Goal: Transaction & Acquisition: Subscribe to service/newsletter

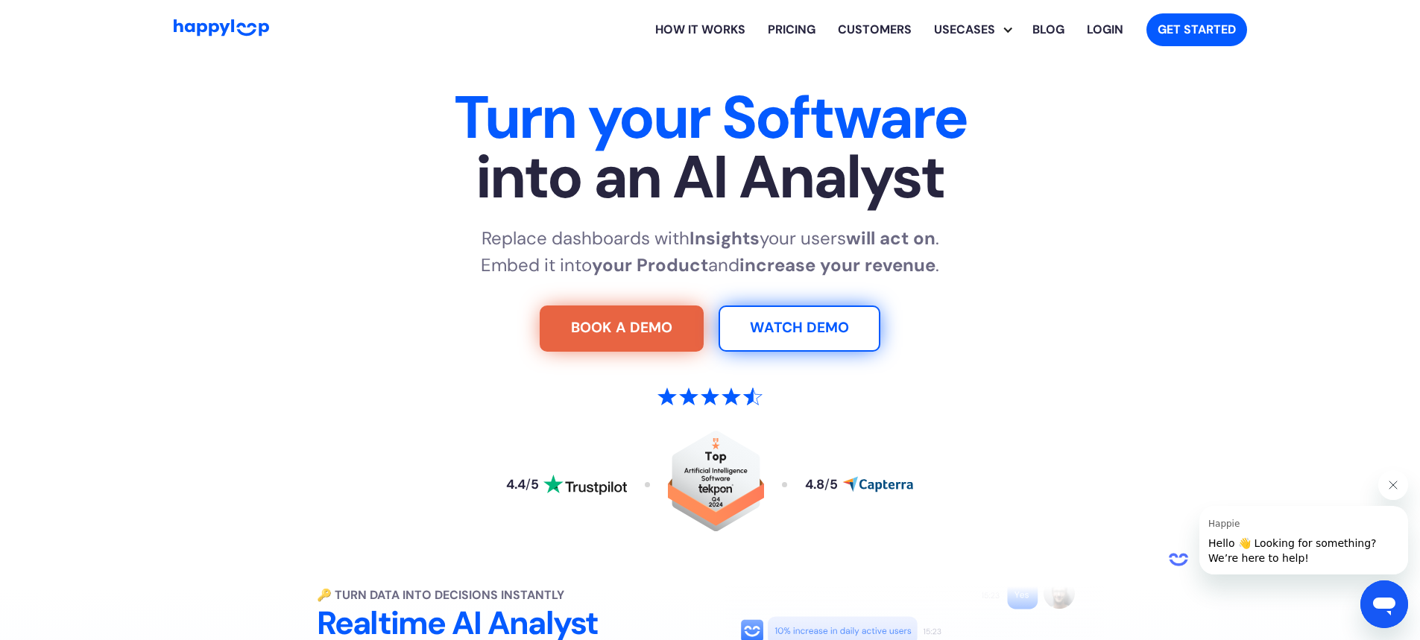
click at [747, 104] on h1 "Turn your Software into an AI Analyst" at bounding box center [710, 147] width 930 height 119
click at [789, 29] on link "Pricing" at bounding box center [792, 30] width 70 height 48
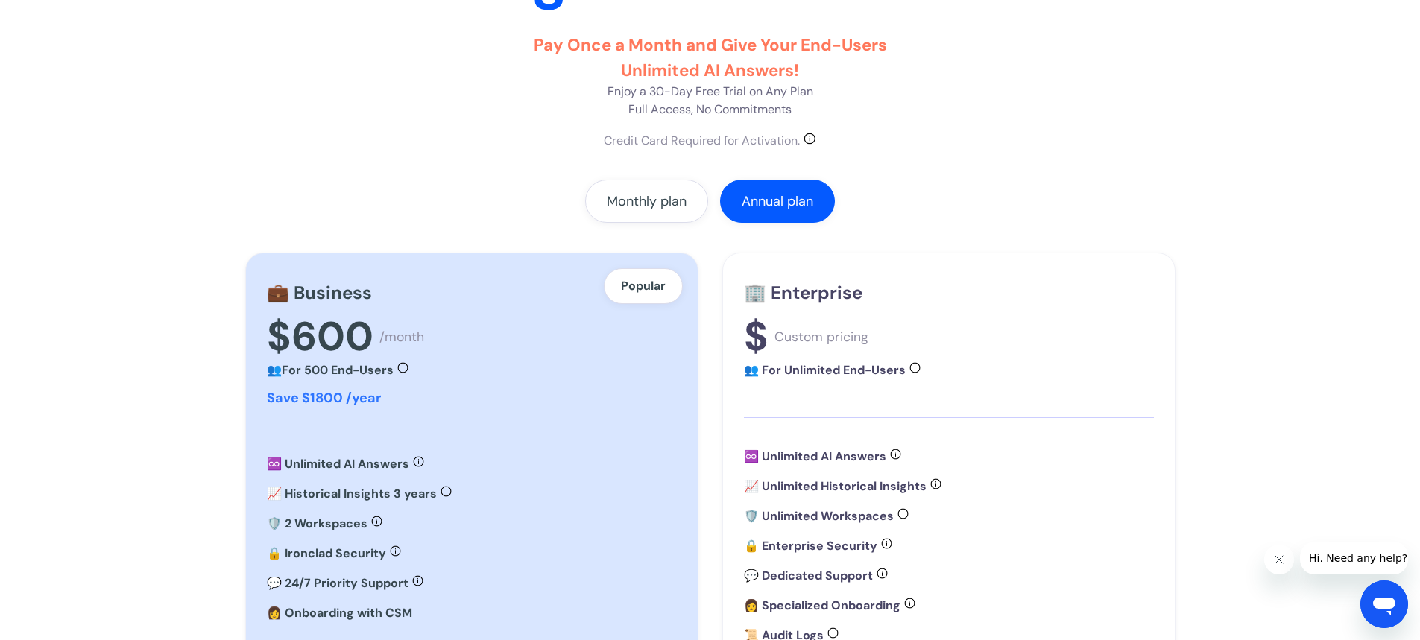
scroll to position [218, 0]
click at [606, 209] on link "Monthly plan" at bounding box center [646, 200] width 123 height 43
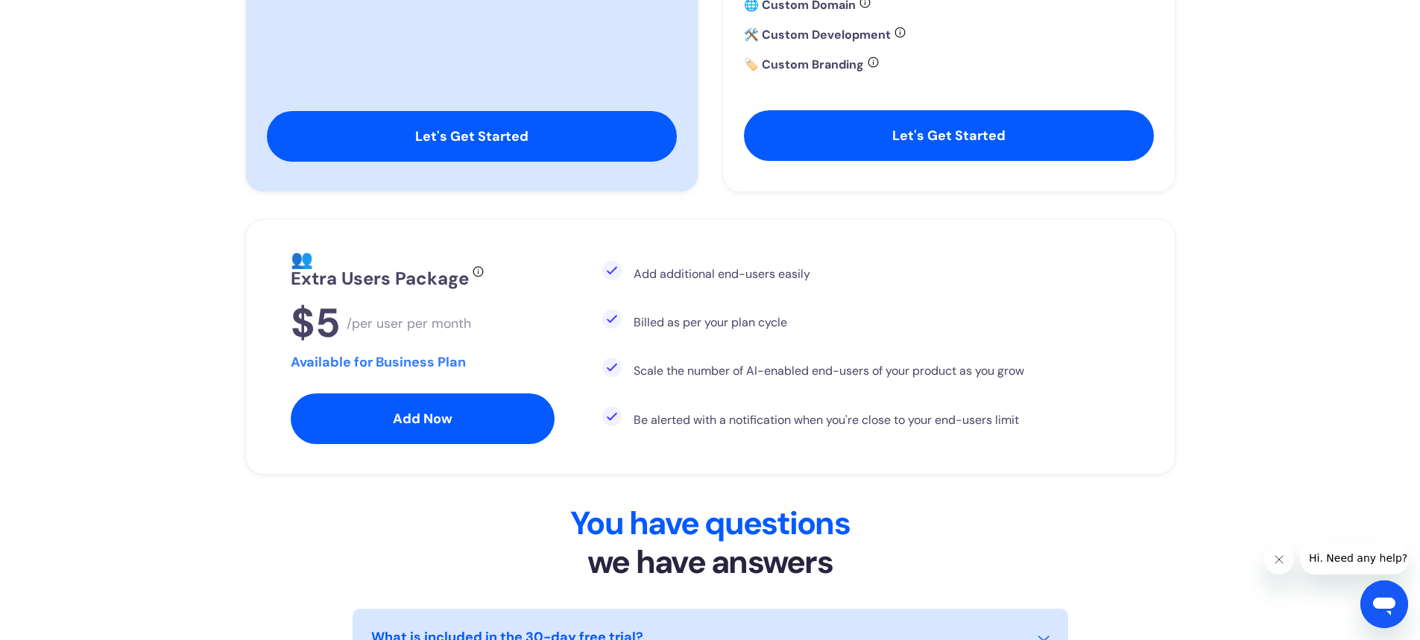
scroll to position [866, 0]
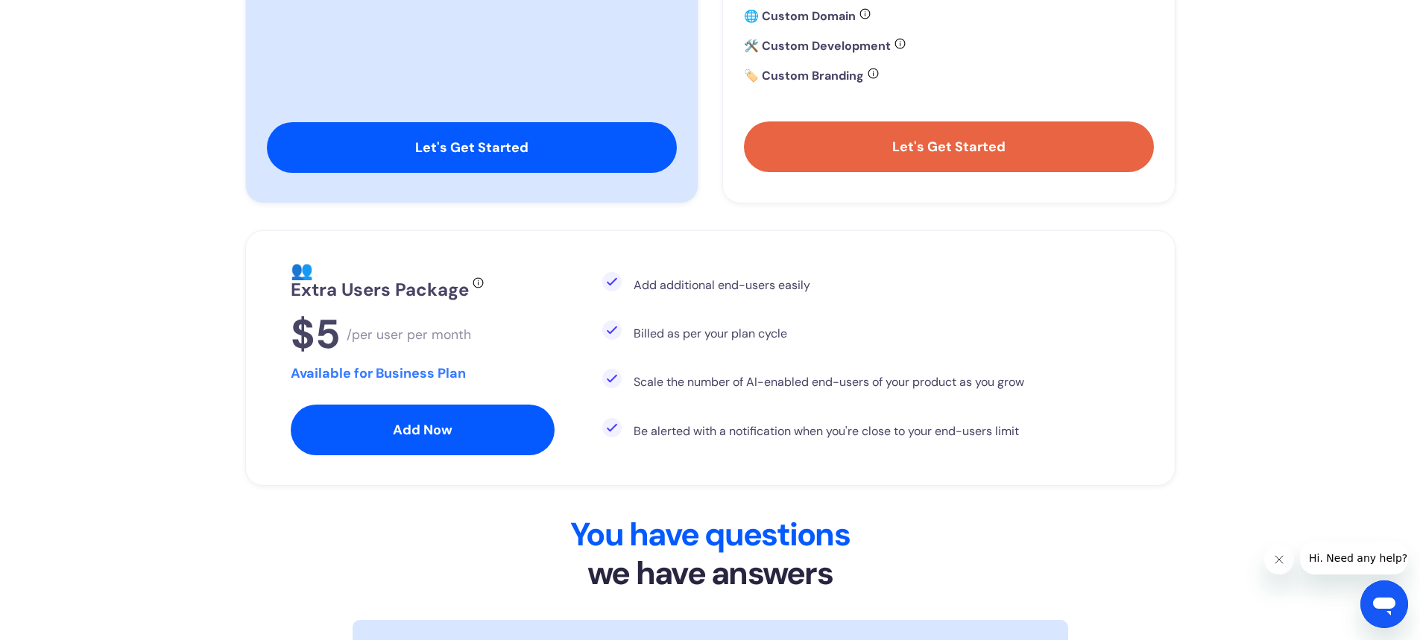
click at [781, 138] on link "Let's Get Started" at bounding box center [949, 147] width 410 height 51
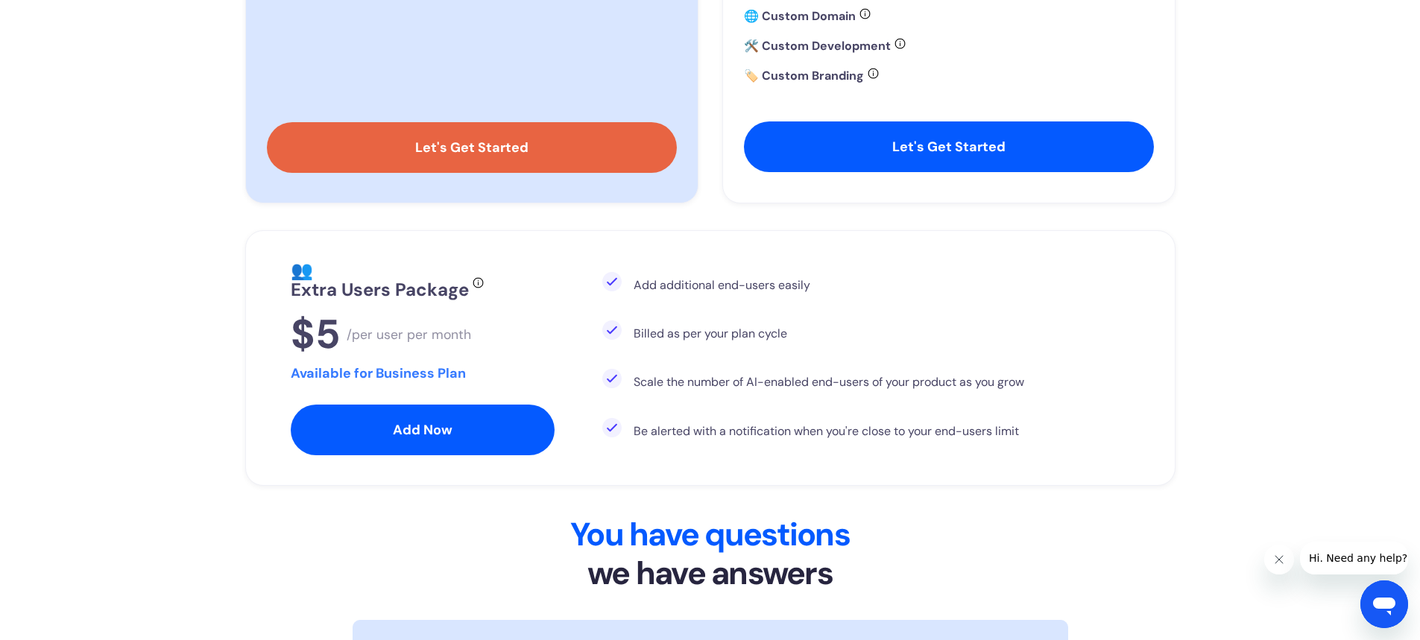
click at [587, 124] on link "Let's Get Started" at bounding box center [472, 147] width 410 height 51
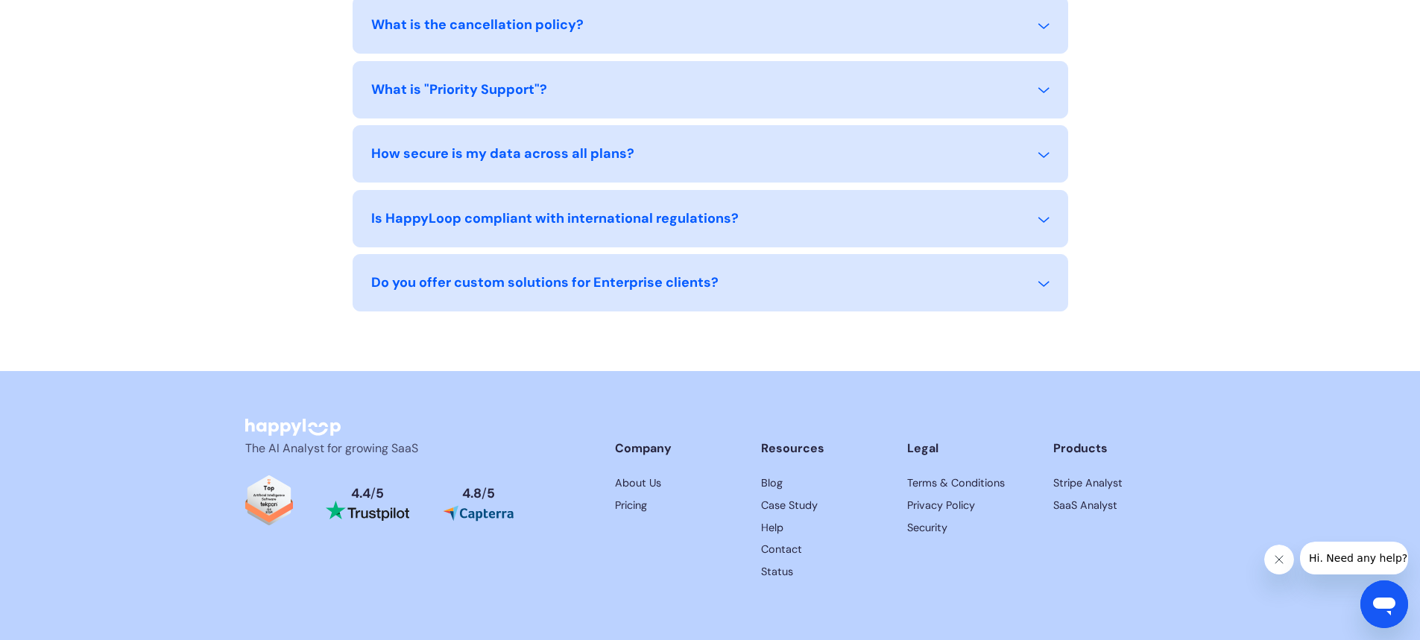
scroll to position [1724, 0]
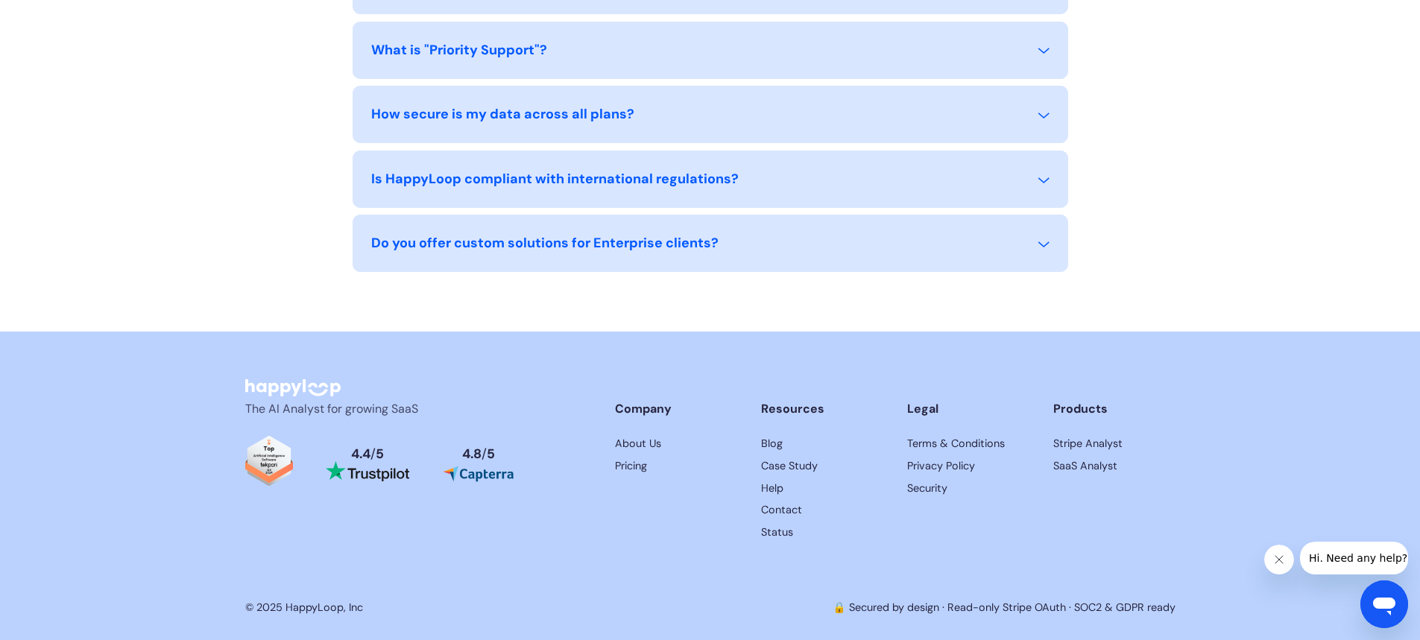
click at [379, 470] on img "Read reviews about HappyLoop on Trustpilot" at bounding box center [367, 471] width 83 height 21
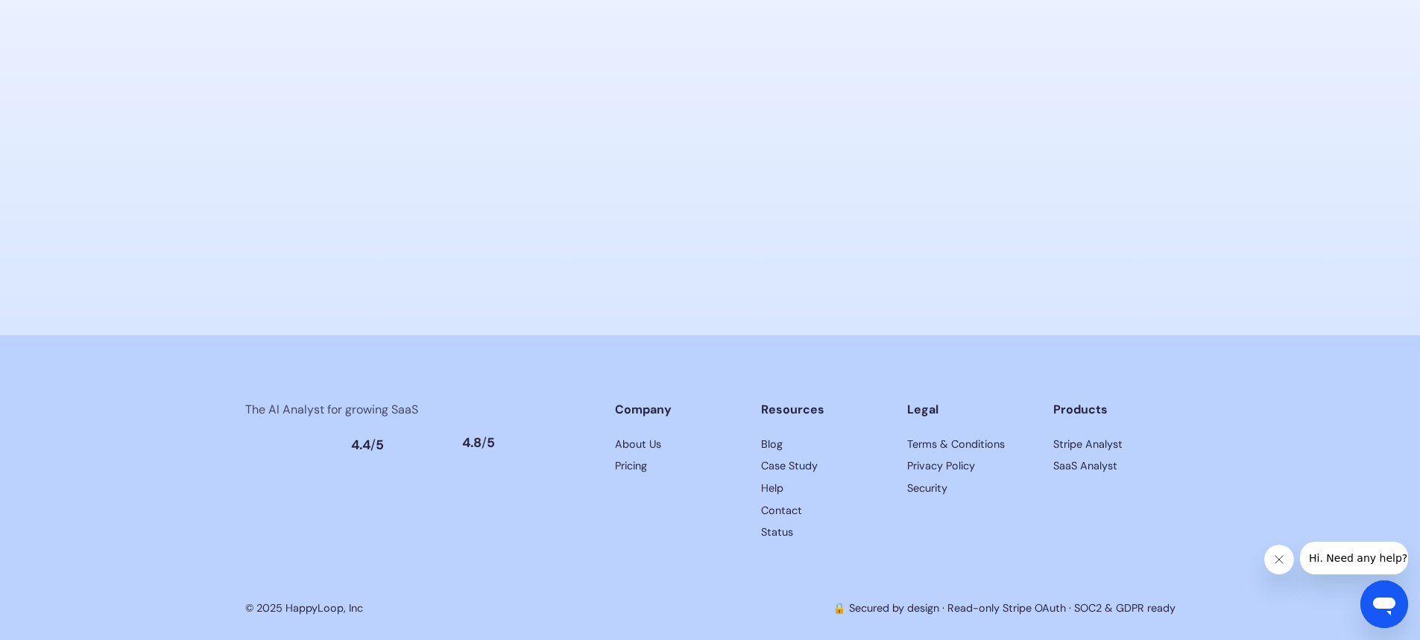
scroll to position [7338, 0]
